Goal: Navigation & Orientation: Find specific page/section

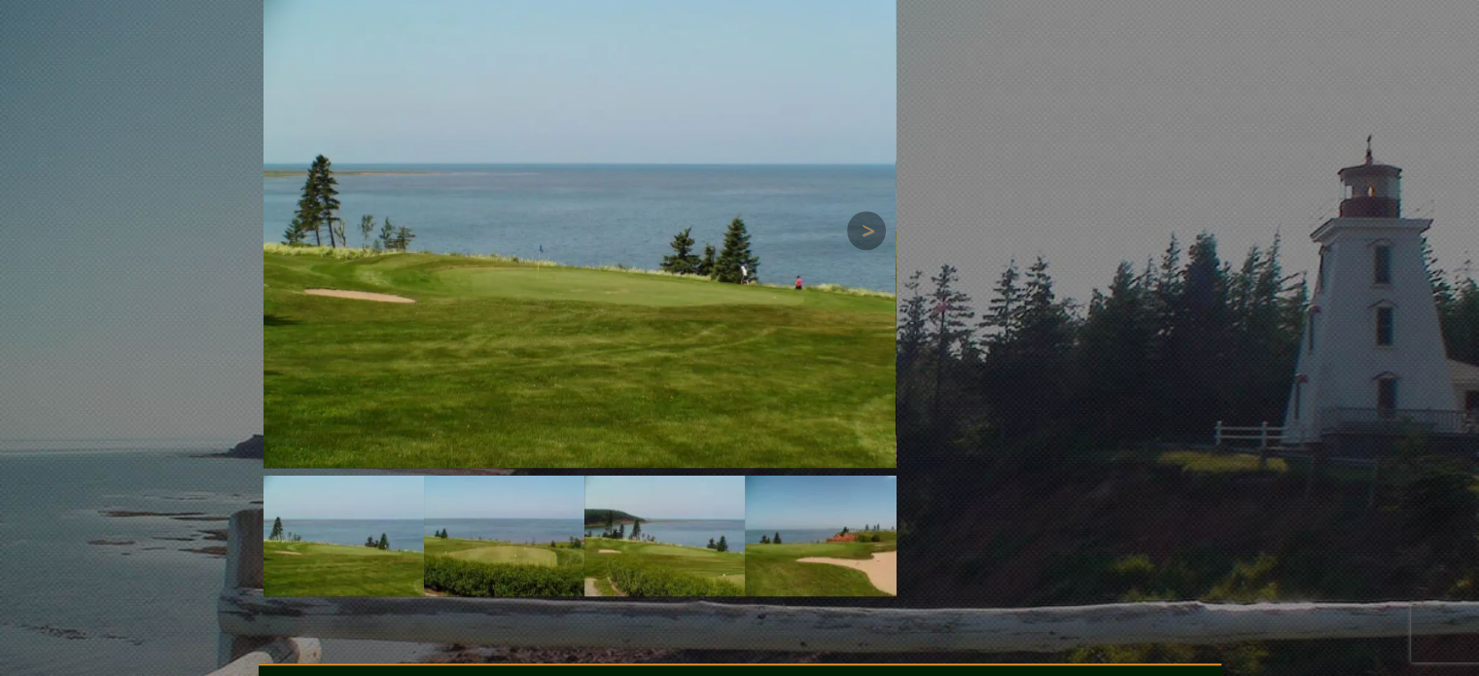
scroll to position [1751, 0]
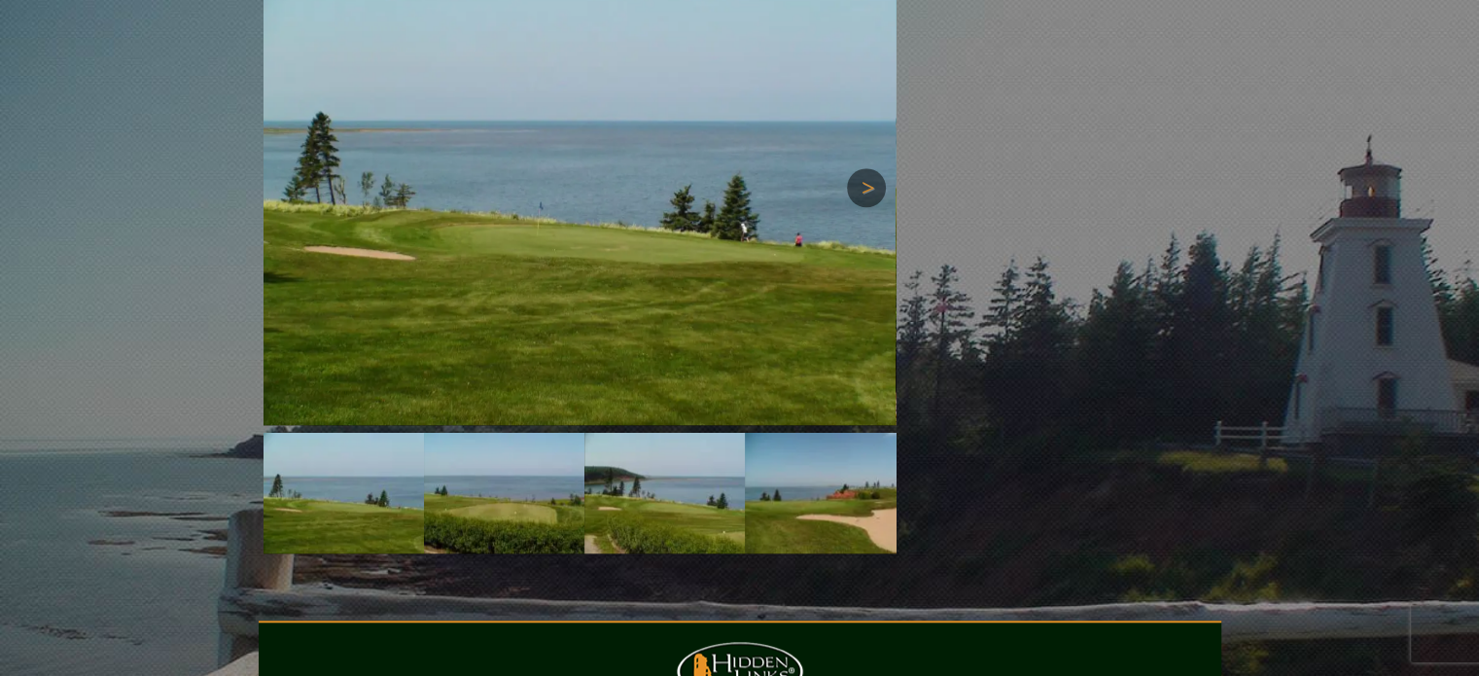
click at [870, 168] on link "Next" at bounding box center [866, 187] width 39 height 39
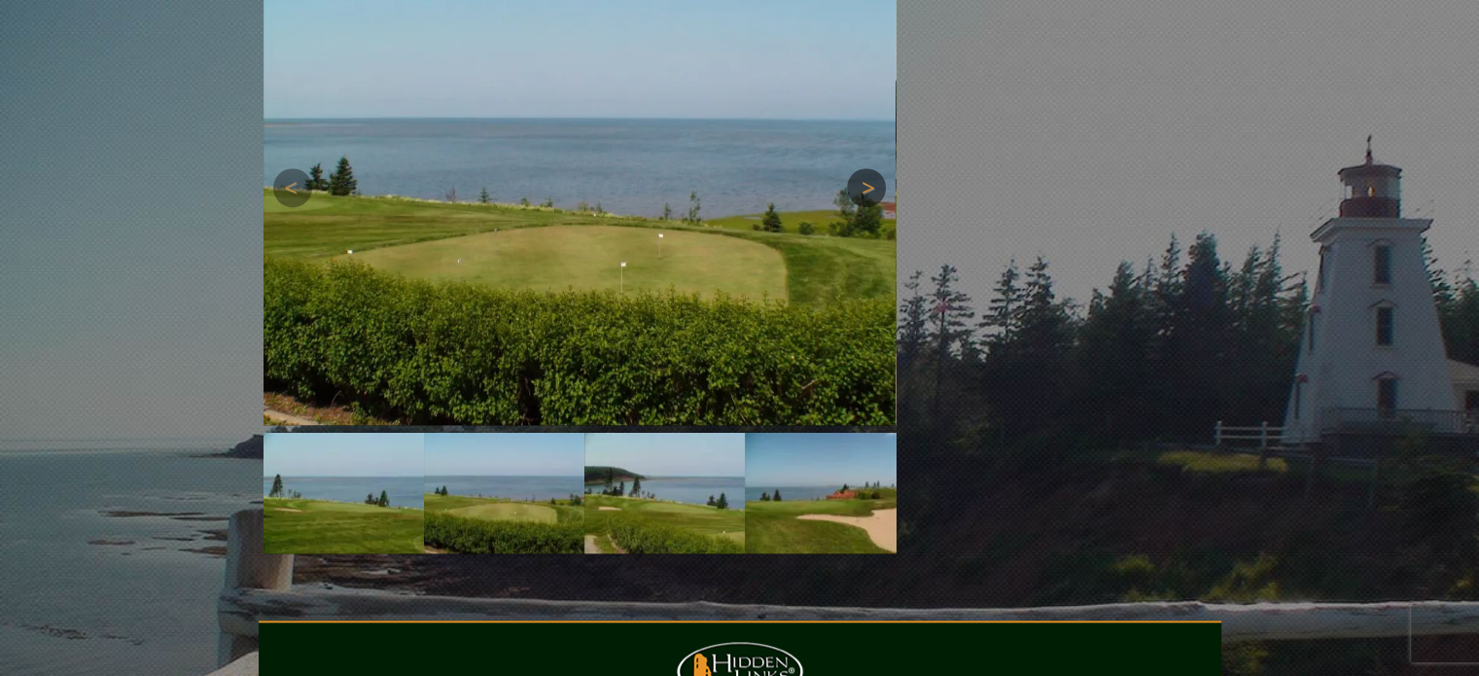
click at [870, 168] on link "Next" at bounding box center [866, 187] width 39 height 39
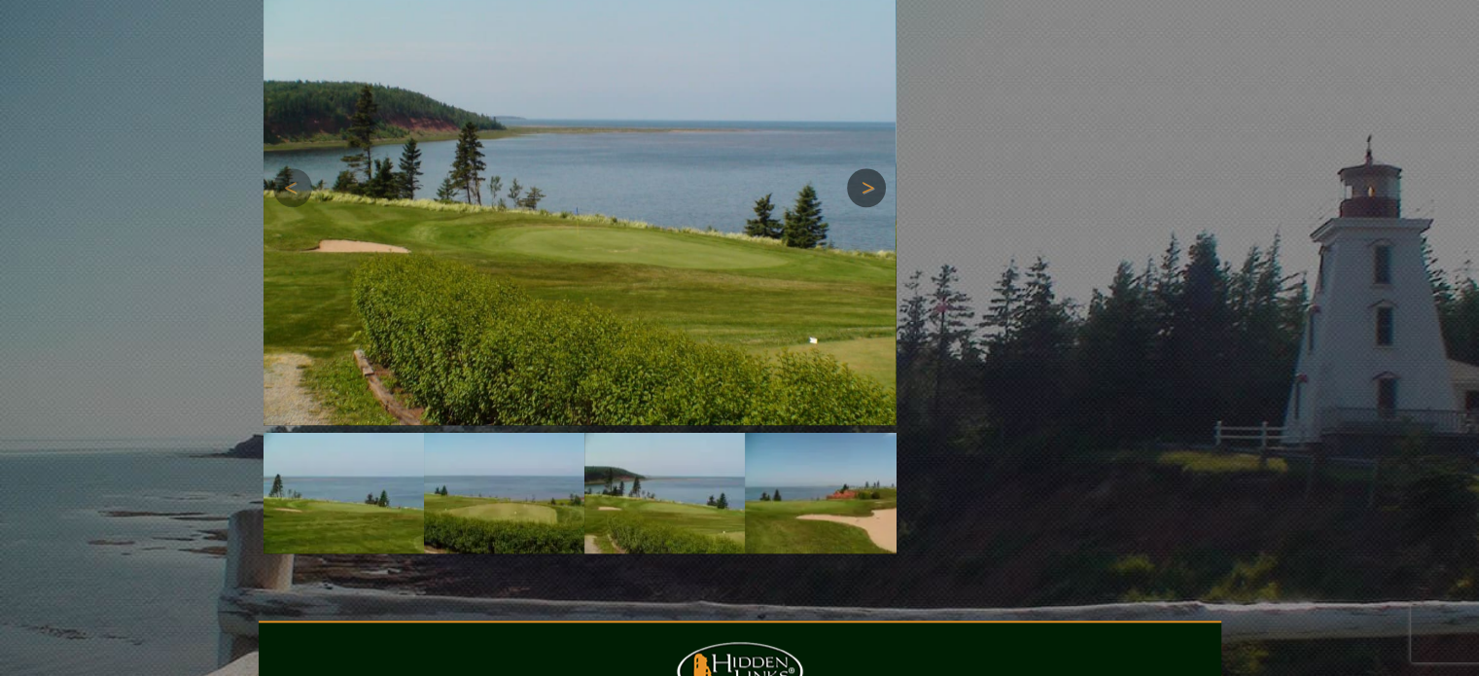
click at [870, 168] on link "Next" at bounding box center [866, 187] width 39 height 39
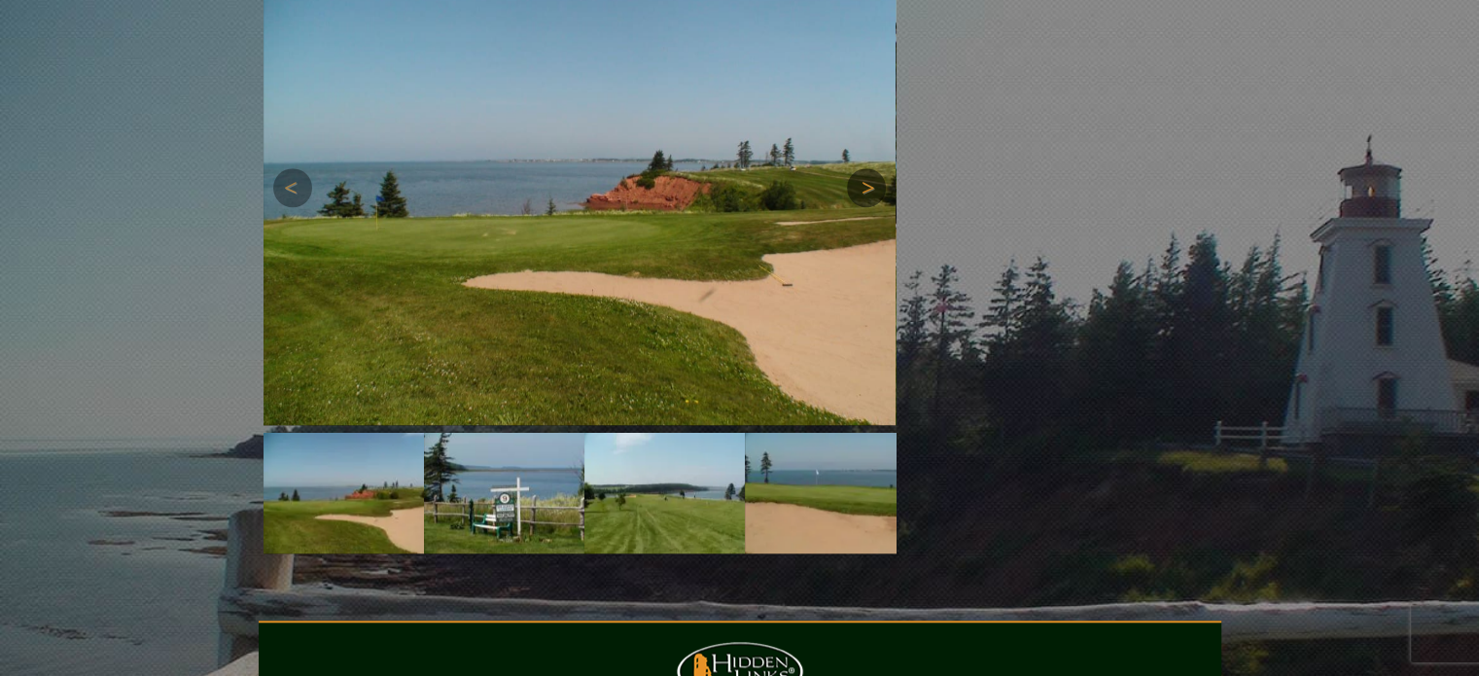
click at [870, 168] on link "Next" at bounding box center [866, 187] width 39 height 39
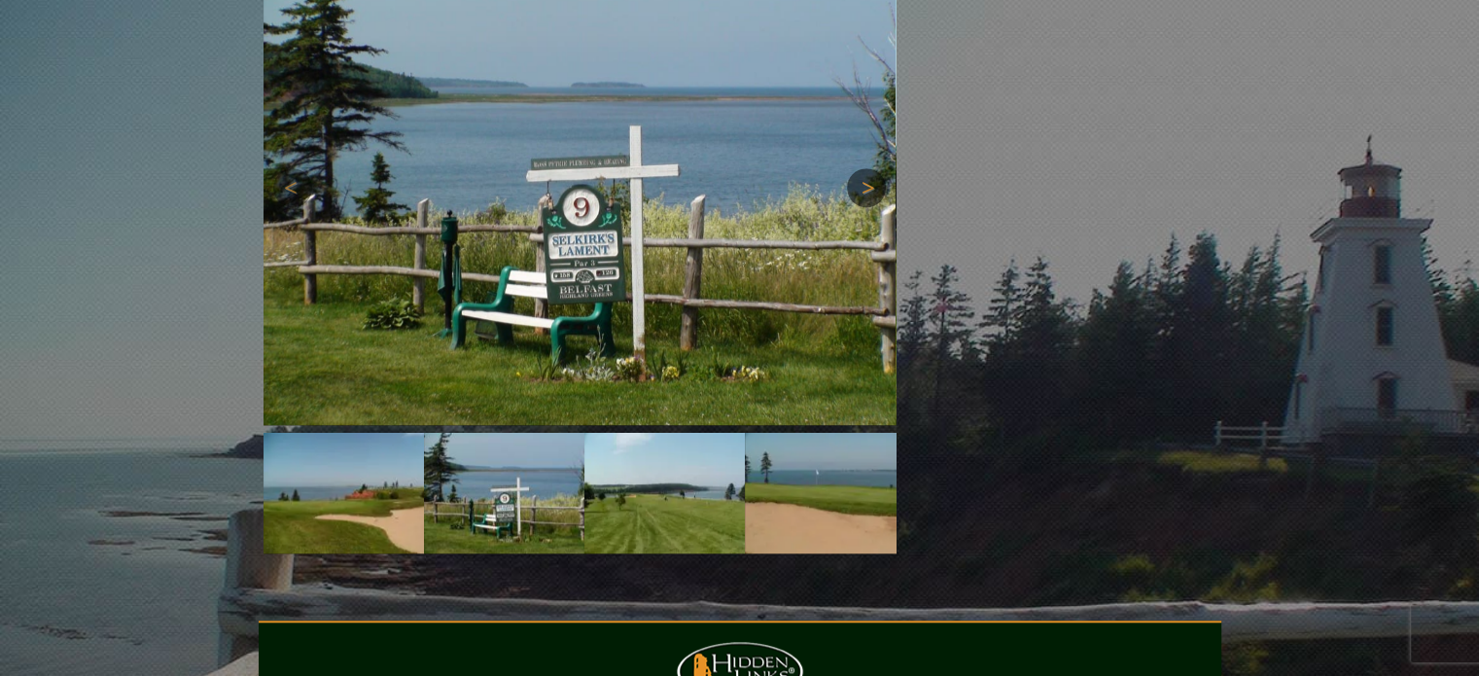
click at [870, 168] on link "Next" at bounding box center [866, 187] width 39 height 39
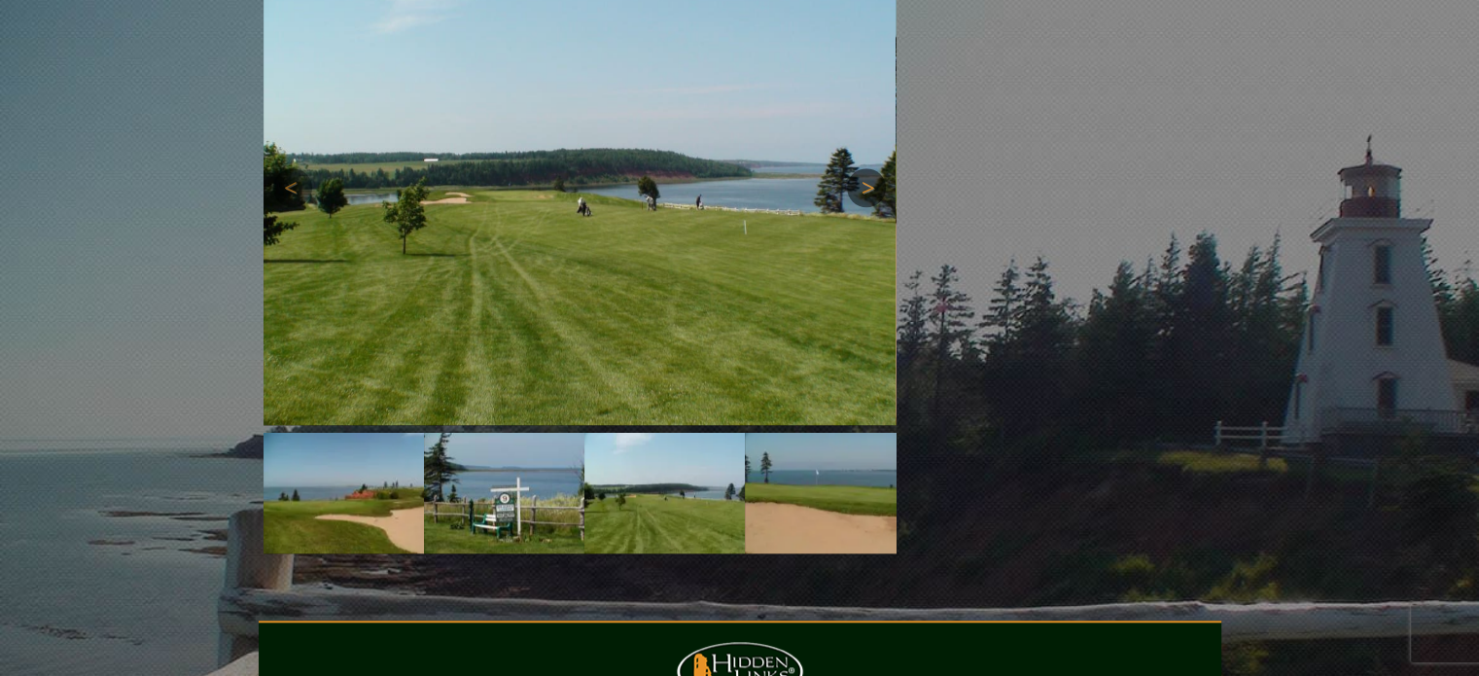
click at [870, 168] on link "Next" at bounding box center [866, 187] width 39 height 39
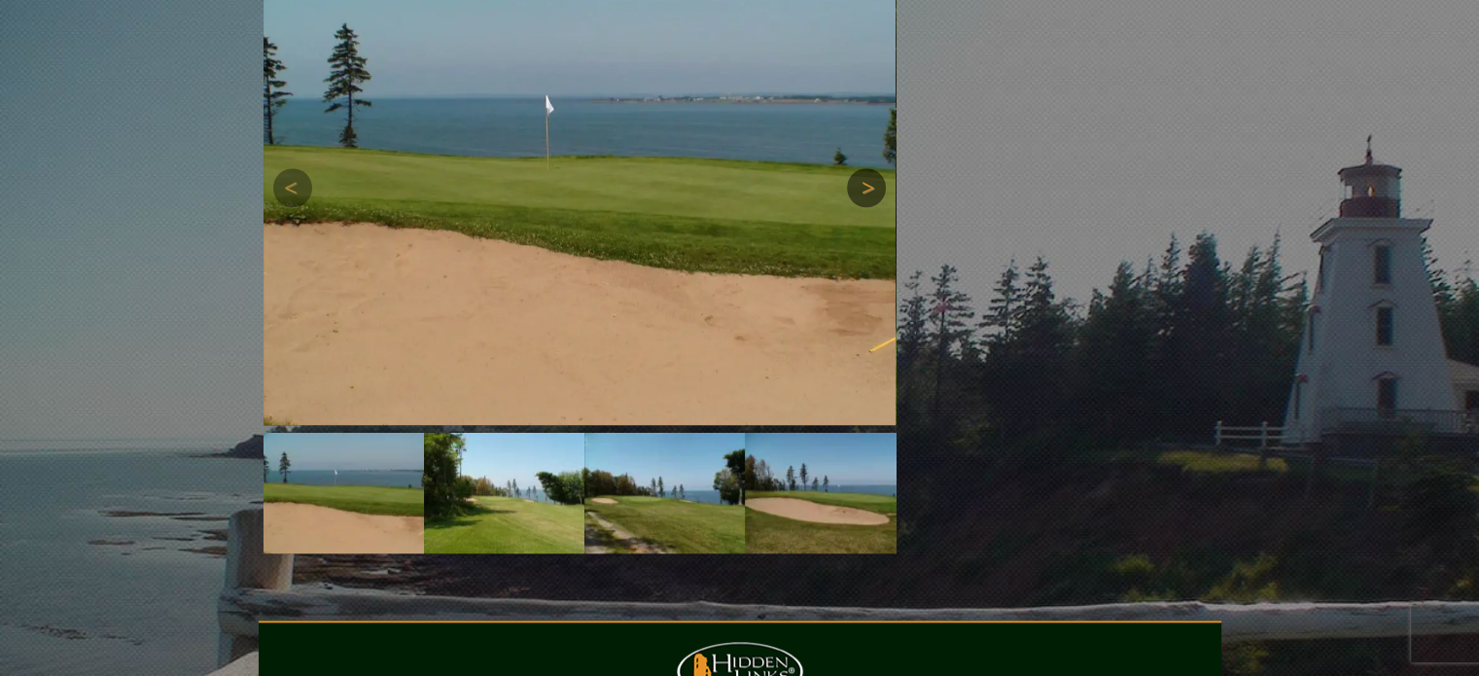
click at [870, 168] on link "Next" at bounding box center [866, 187] width 39 height 39
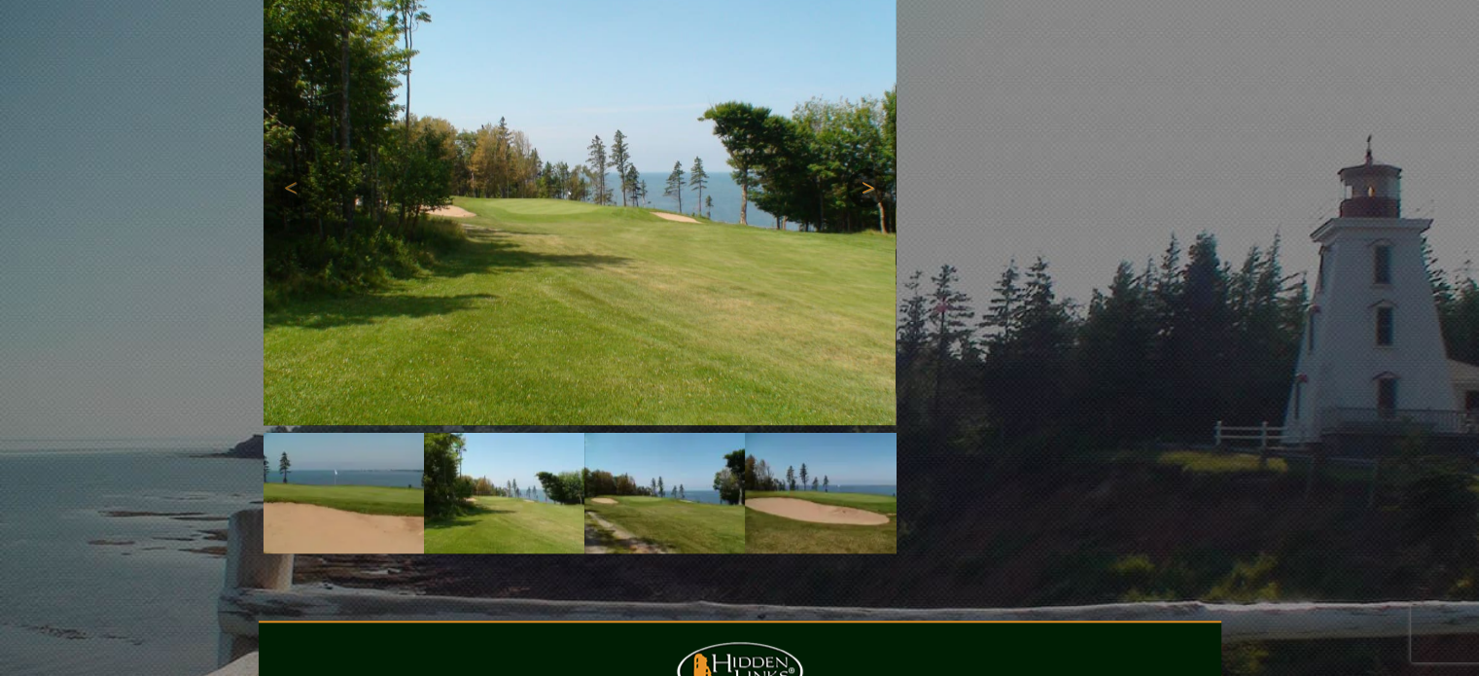
click at [870, 168] on link "Next" at bounding box center [866, 187] width 39 height 39
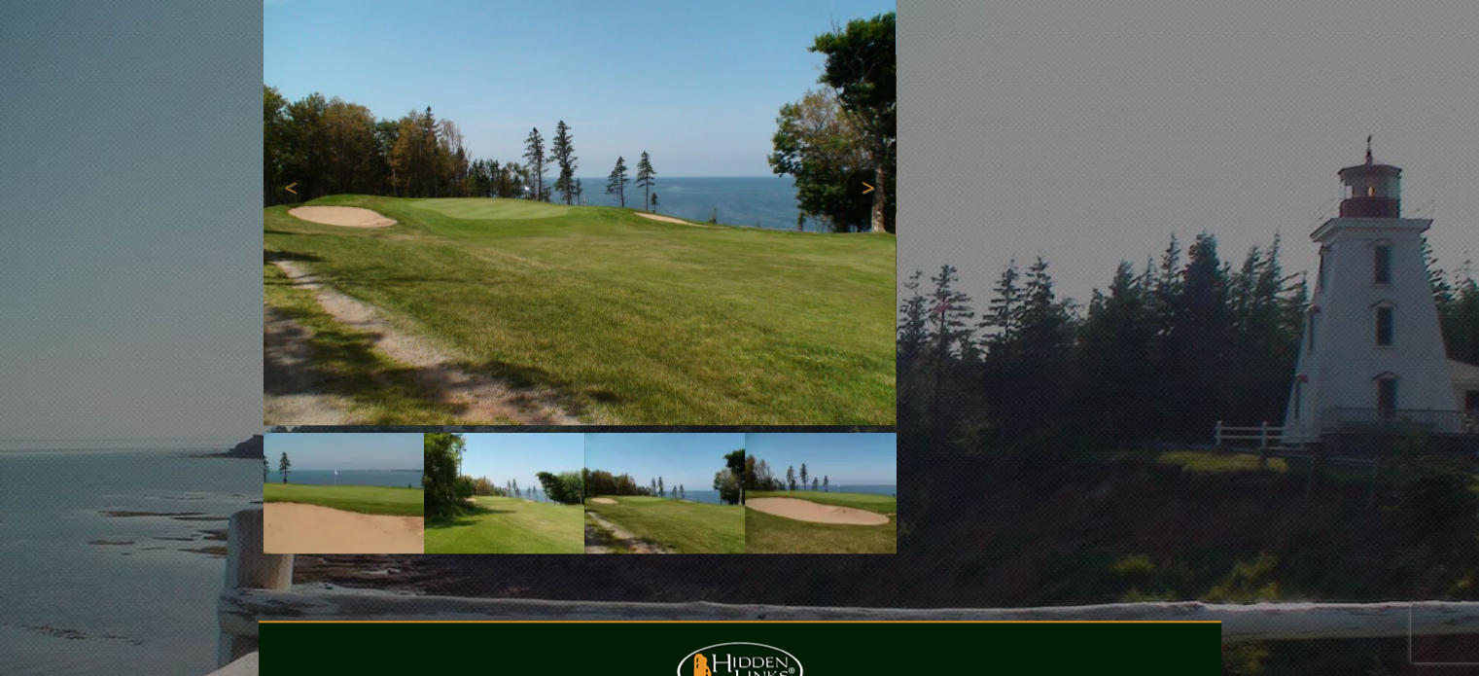
click at [870, 168] on link "Next" at bounding box center [866, 187] width 39 height 39
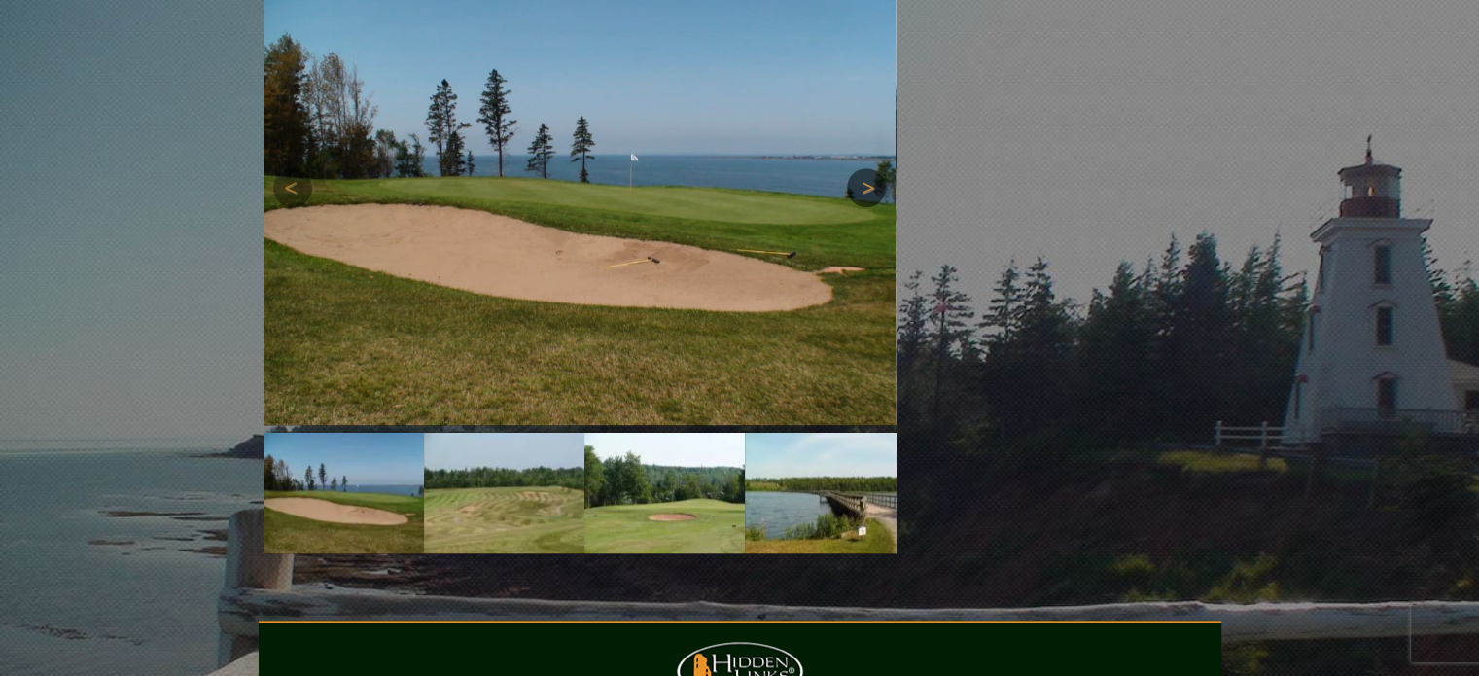
click at [870, 168] on link "Next" at bounding box center [866, 187] width 39 height 39
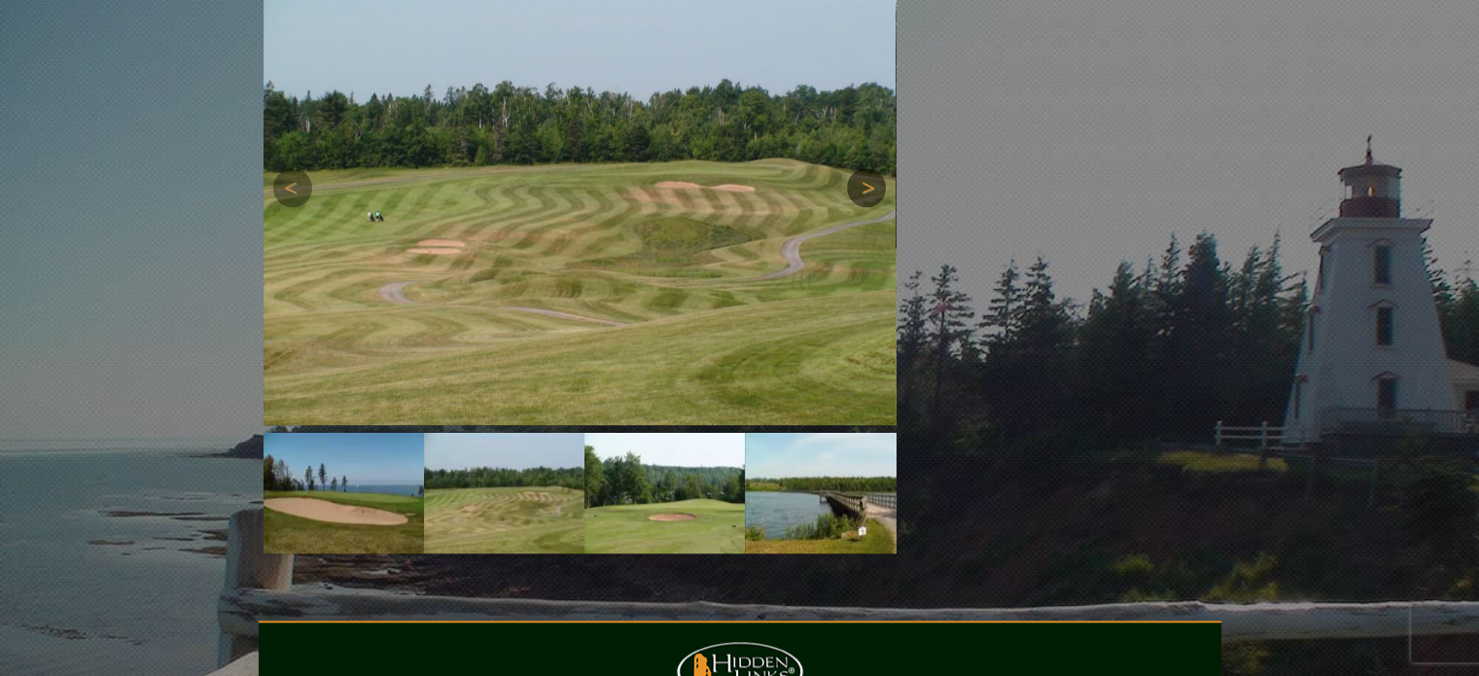
click at [870, 168] on link "Next" at bounding box center [866, 187] width 39 height 39
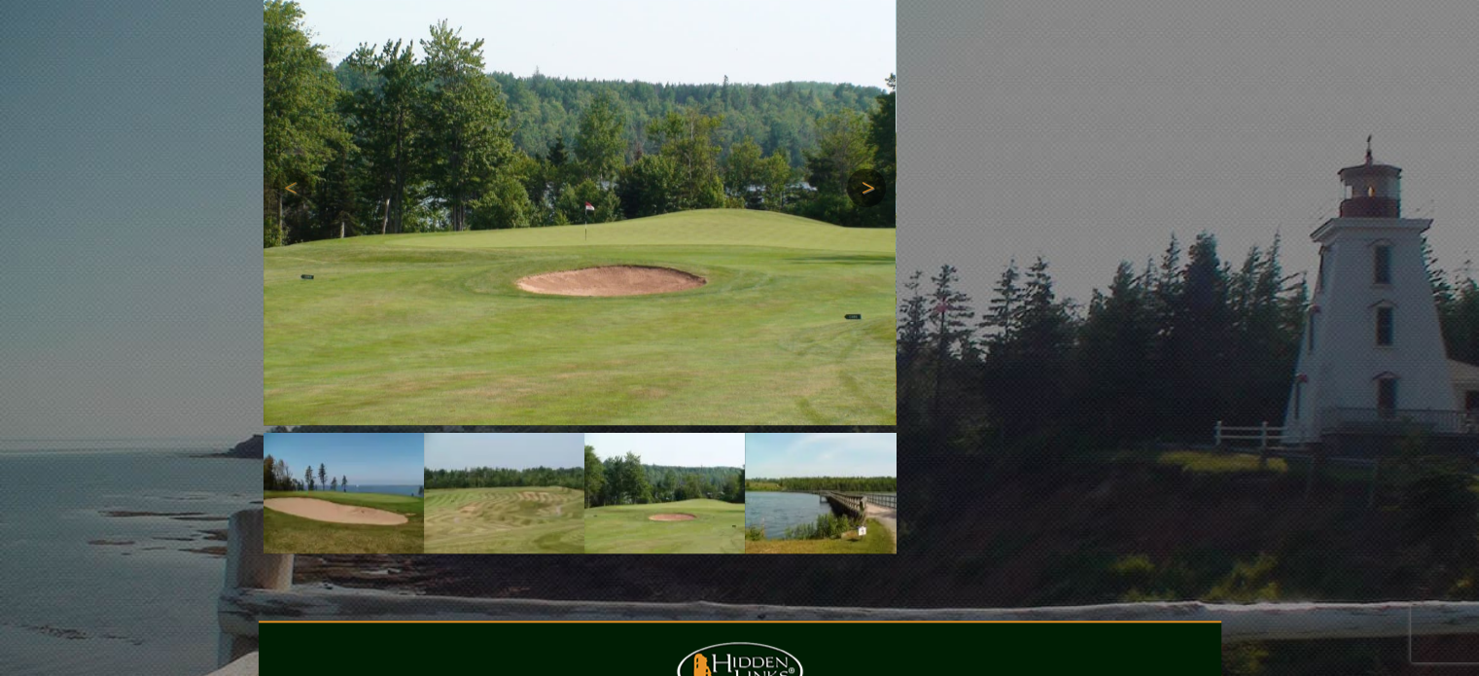
click at [870, 168] on link "Next" at bounding box center [866, 187] width 39 height 39
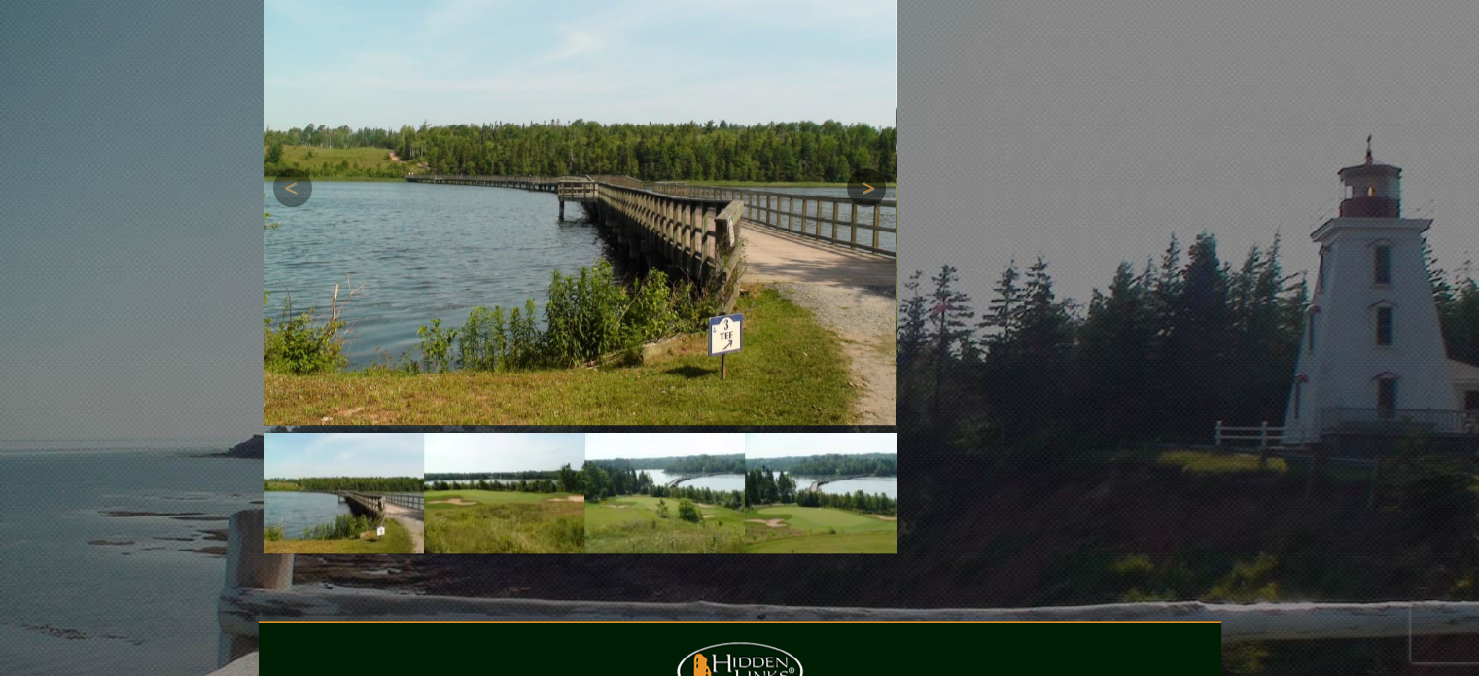
click at [870, 168] on link "Next" at bounding box center [866, 187] width 39 height 39
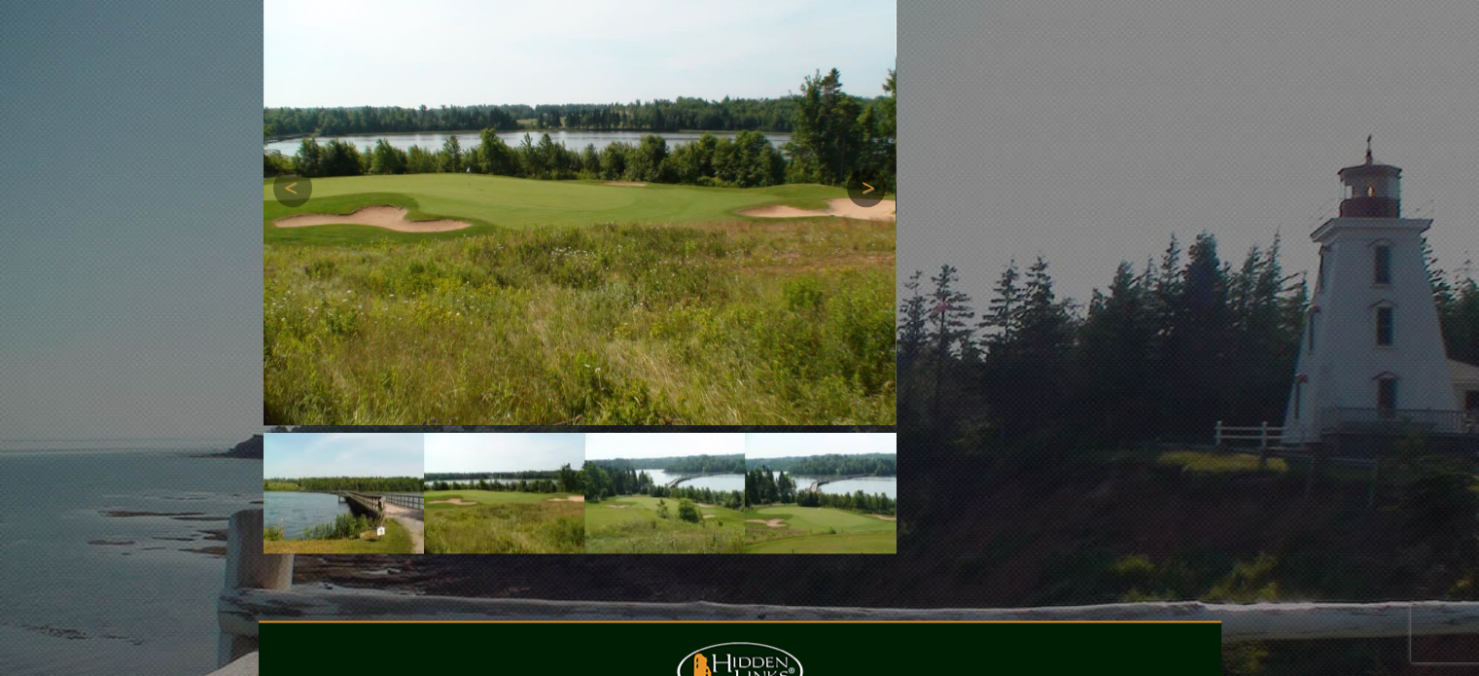
click at [870, 168] on link "Next" at bounding box center [866, 187] width 39 height 39
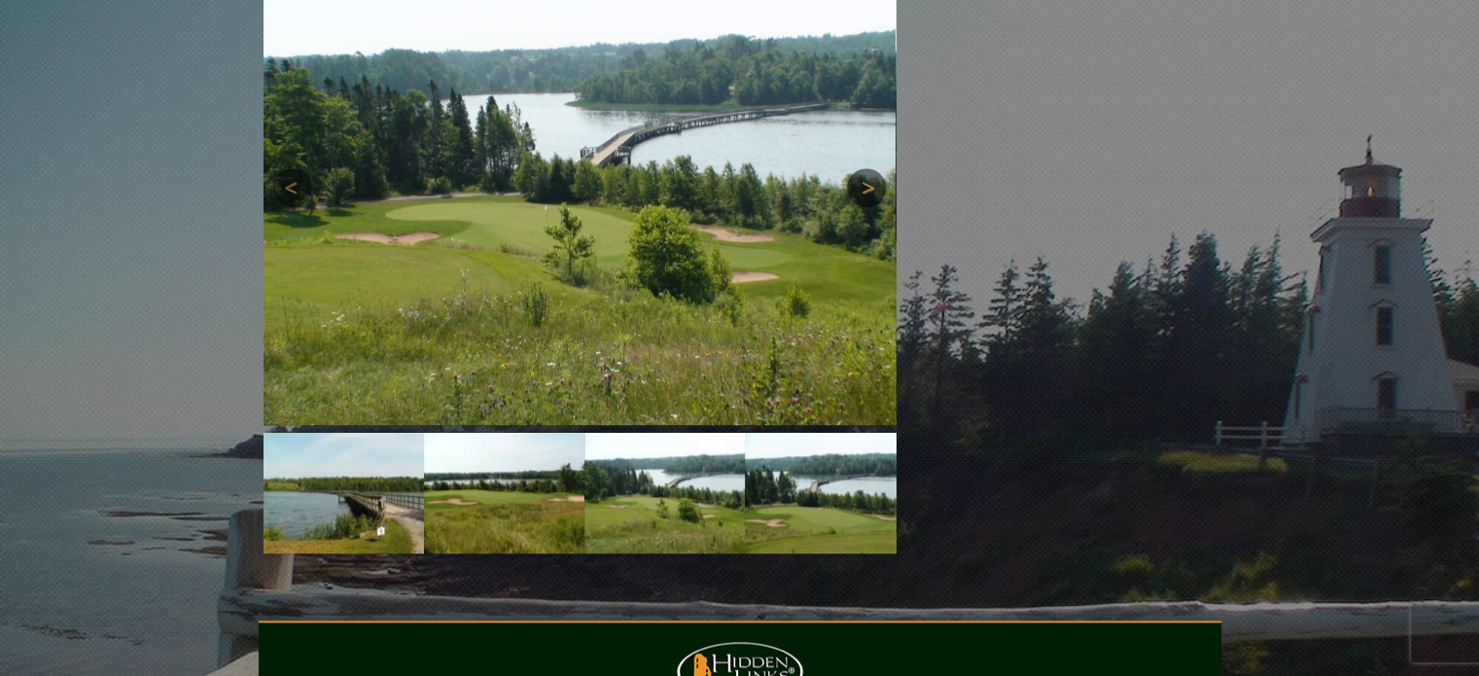
click at [870, 168] on link "Next" at bounding box center [866, 187] width 39 height 39
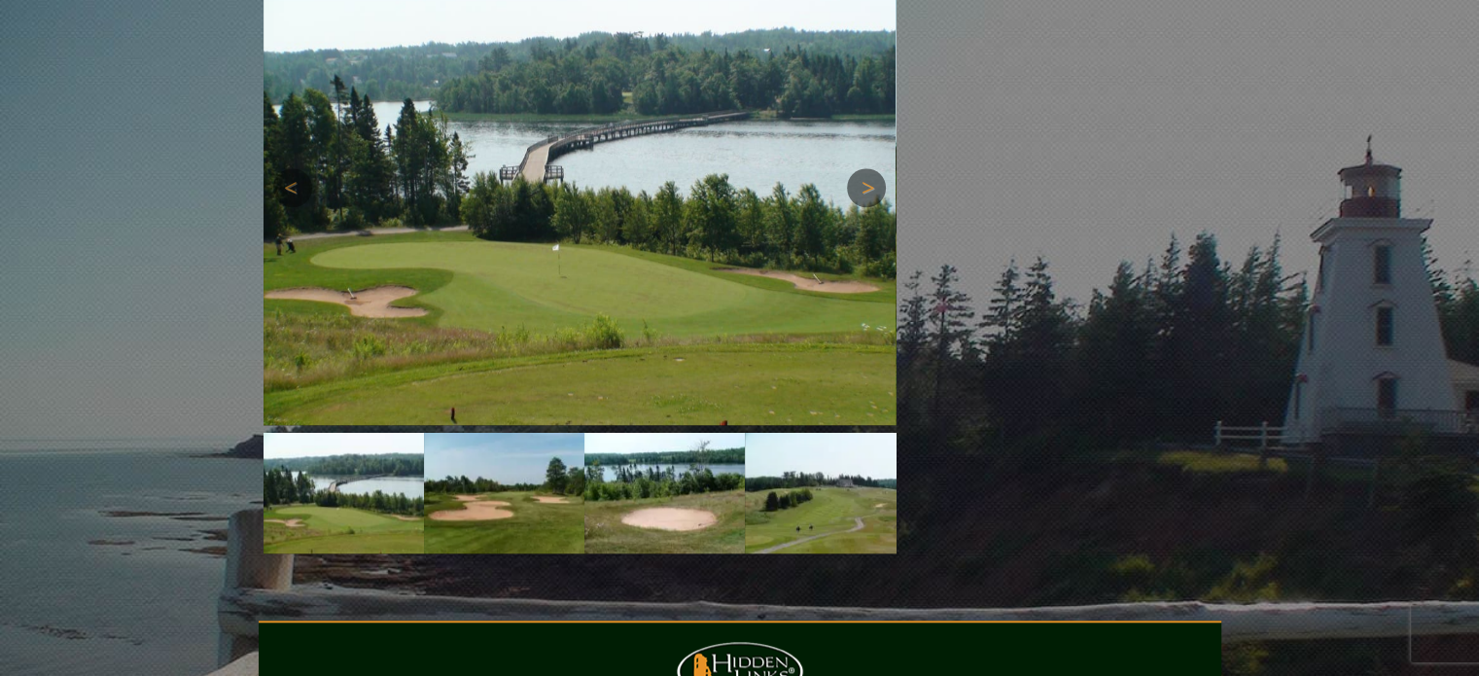
click at [870, 168] on link "Next" at bounding box center [866, 187] width 39 height 39
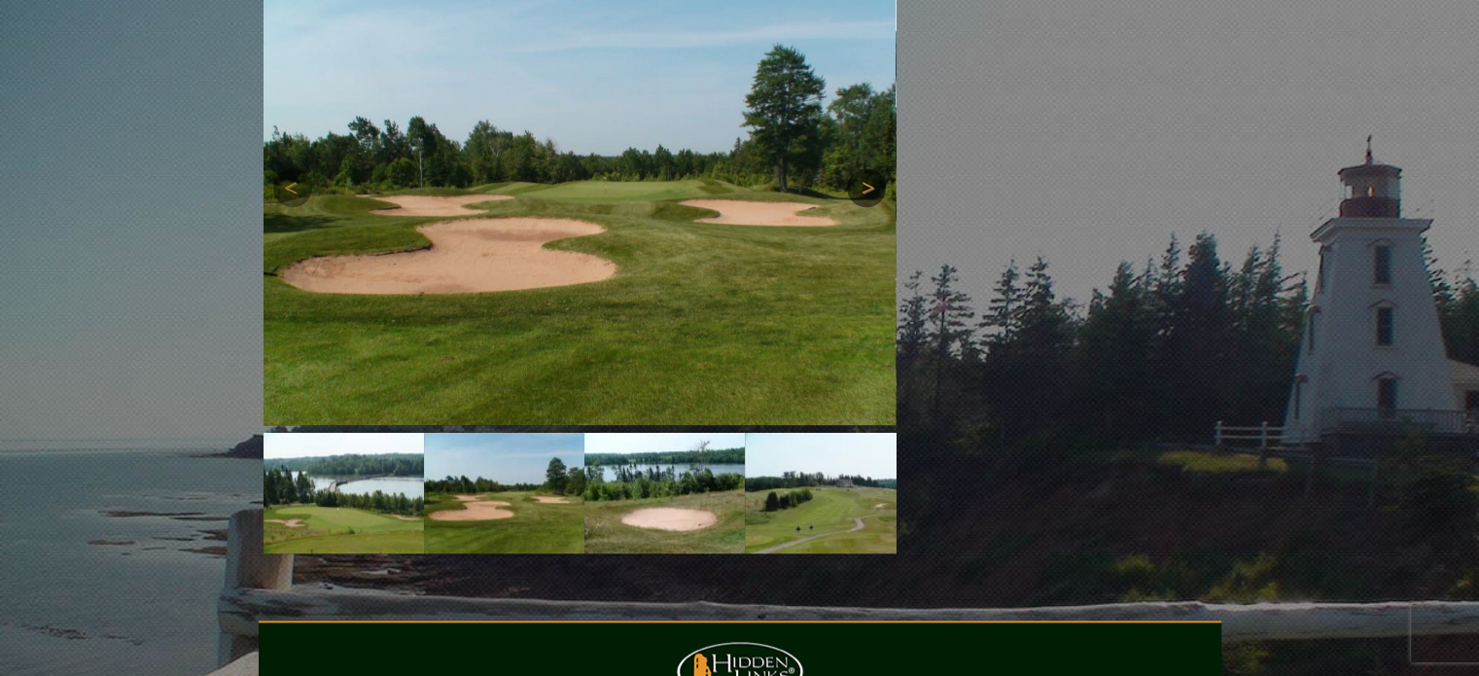
click at [870, 168] on link "Next" at bounding box center [866, 187] width 39 height 39
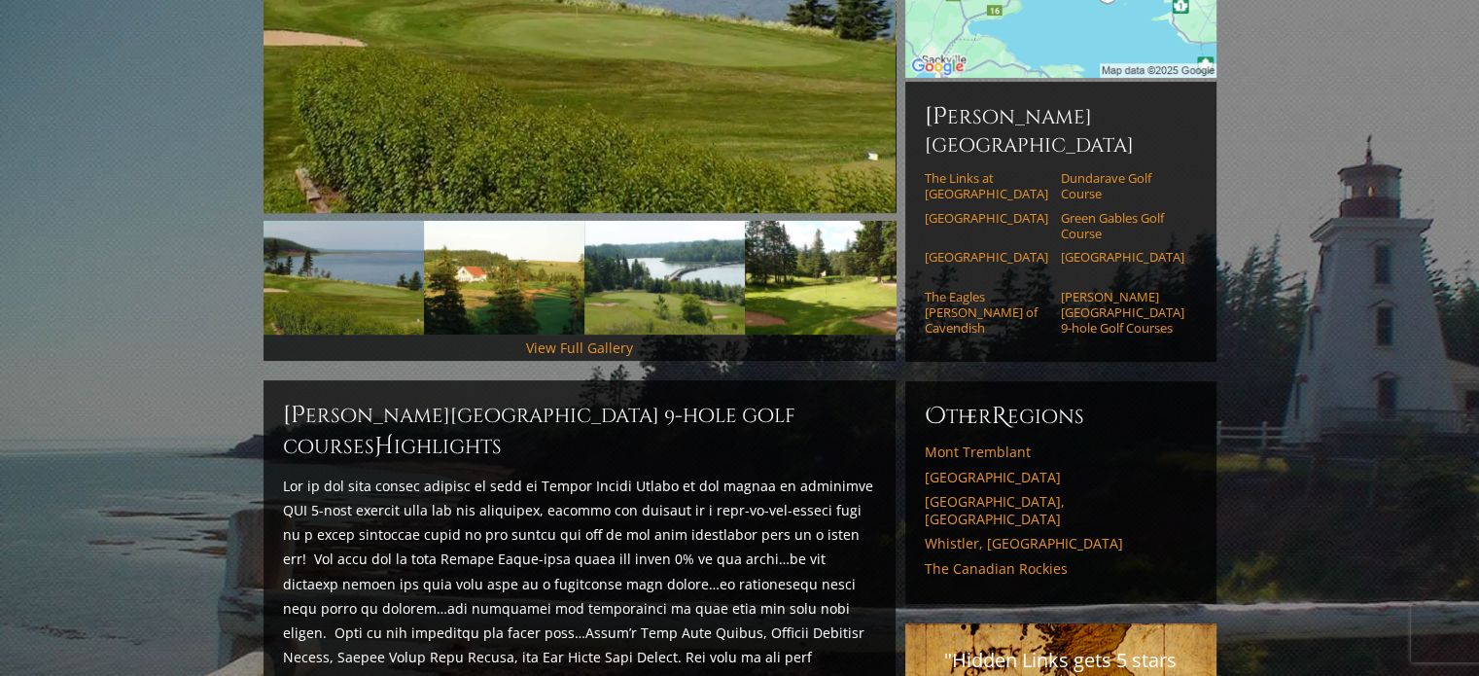
scroll to position [479, 0]
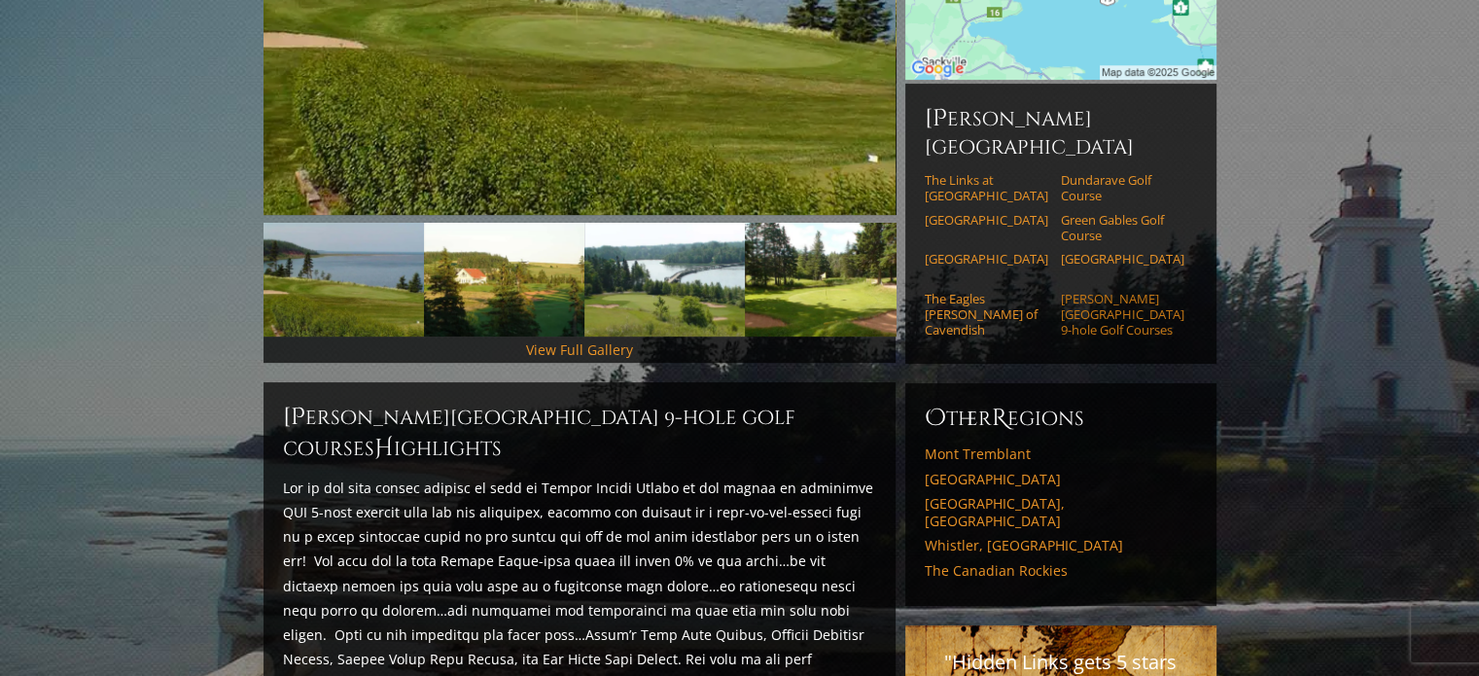
click at [1094, 291] on link "[PERSON_NAME][GEOGRAPHIC_DATA] 9-hole Golf Courses" at bounding box center [1123, 315] width 124 height 48
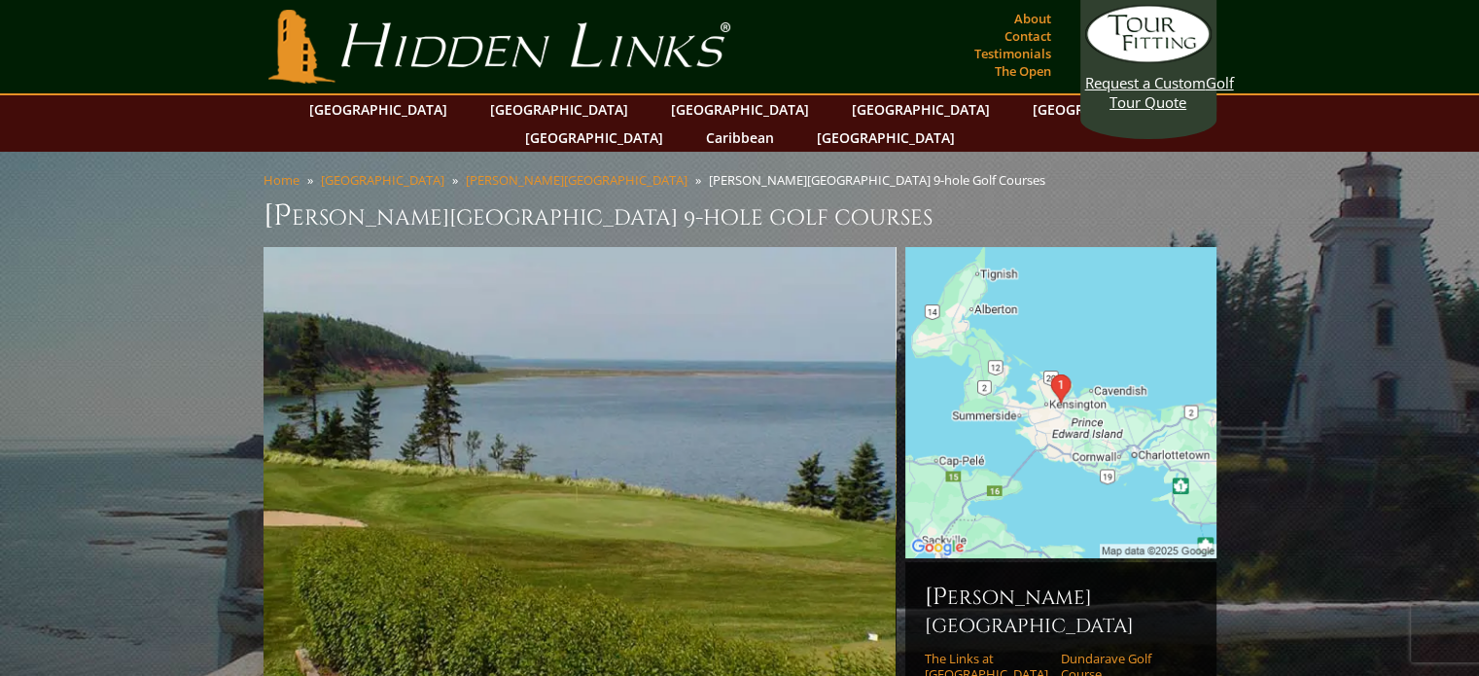
click at [1085, 408] on img at bounding box center [1061, 402] width 311 height 311
